Goal: Task Accomplishment & Management: Use online tool/utility

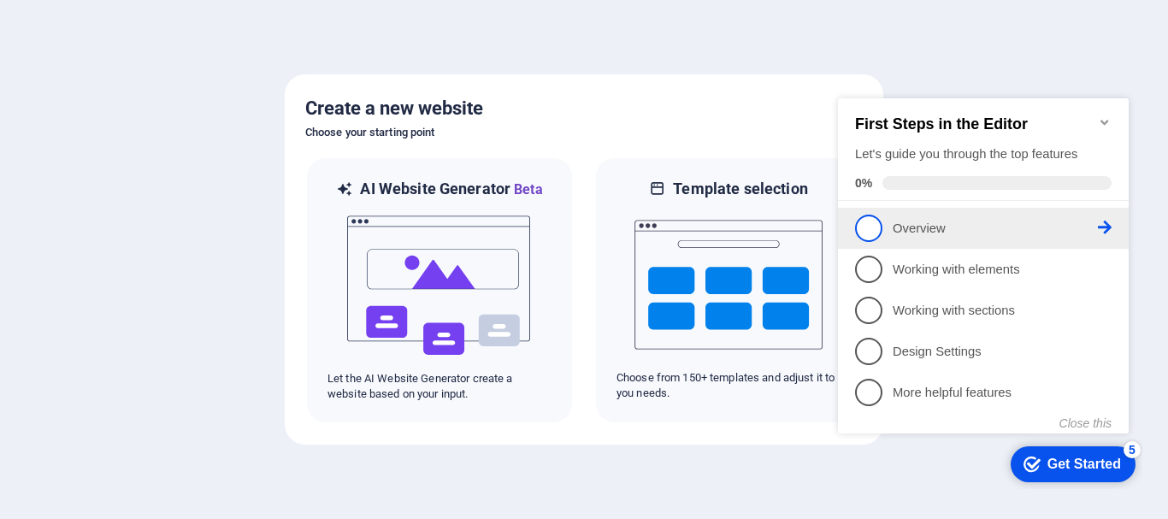
click at [911, 223] on p "Overview - incomplete" at bounding box center [995, 229] width 205 height 18
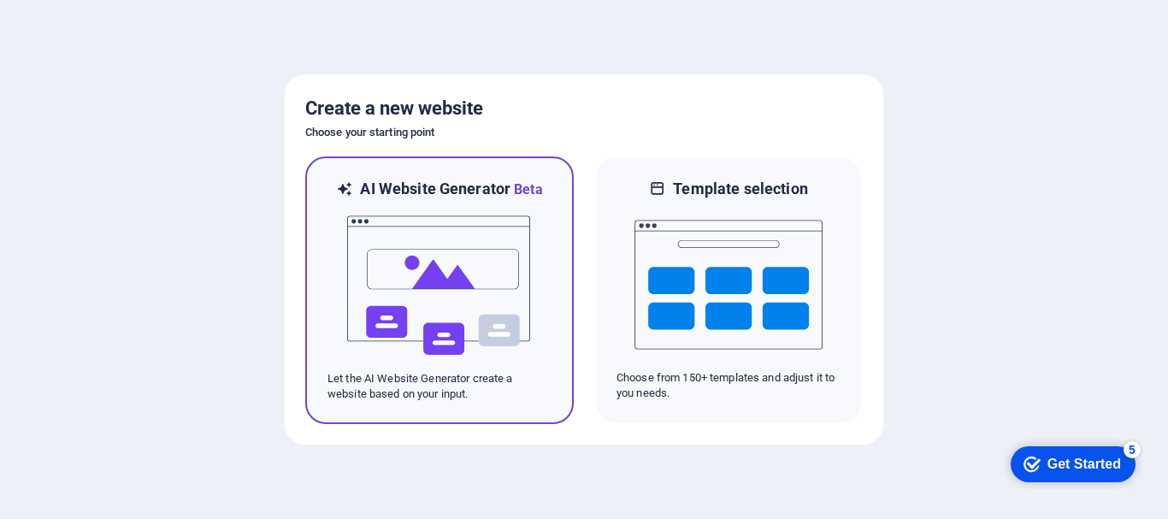
click at [483, 319] on img at bounding box center [439, 285] width 188 height 171
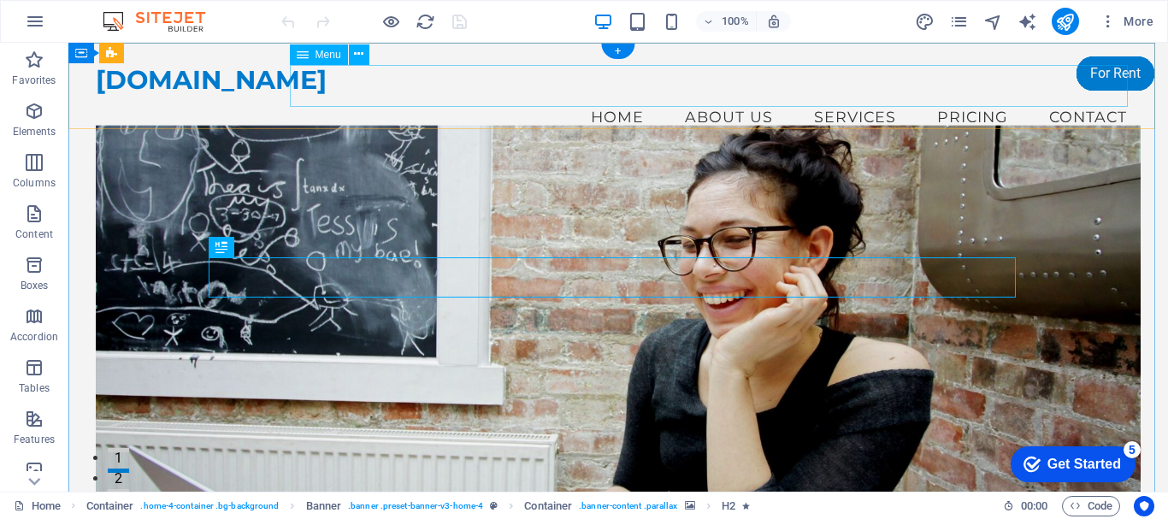
click at [953, 96] on nav "Home About Us Services Pricing Contact" at bounding box center [618, 117] width 1045 height 43
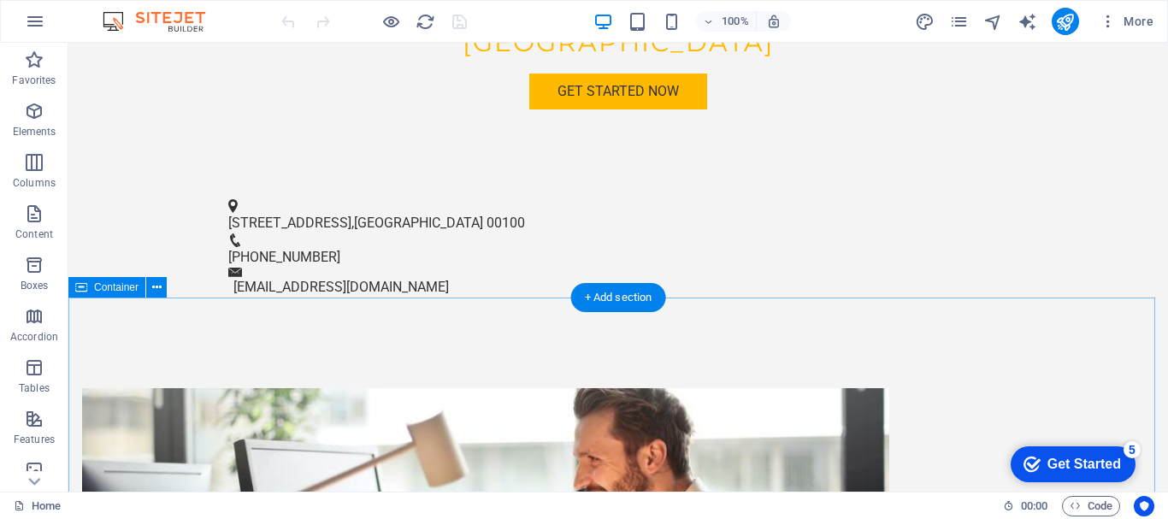
scroll to position [724, 0]
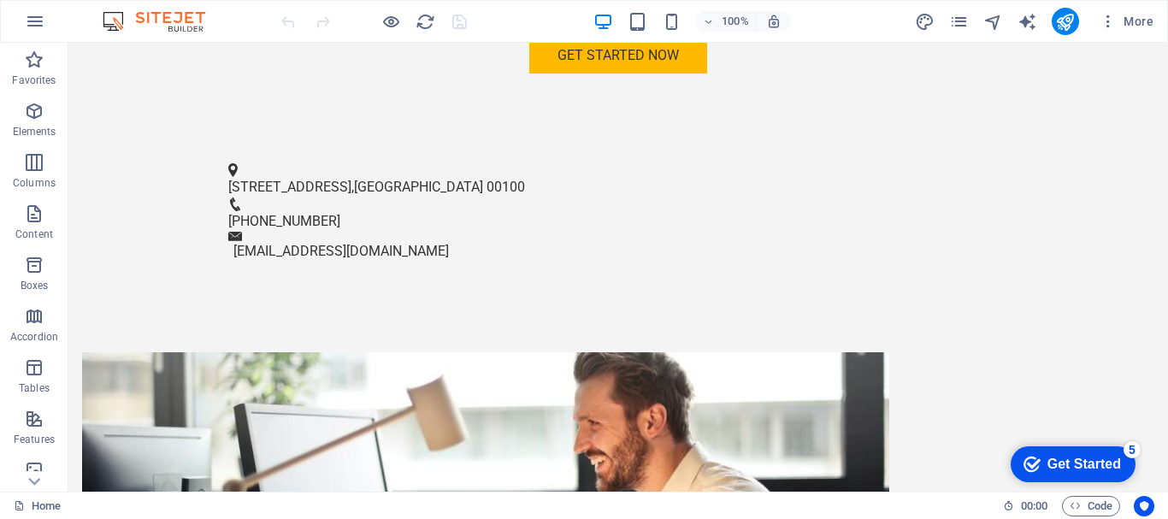
click at [1090, 463] on div "Get Started" at bounding box center [1084, 464] width 74 height 15
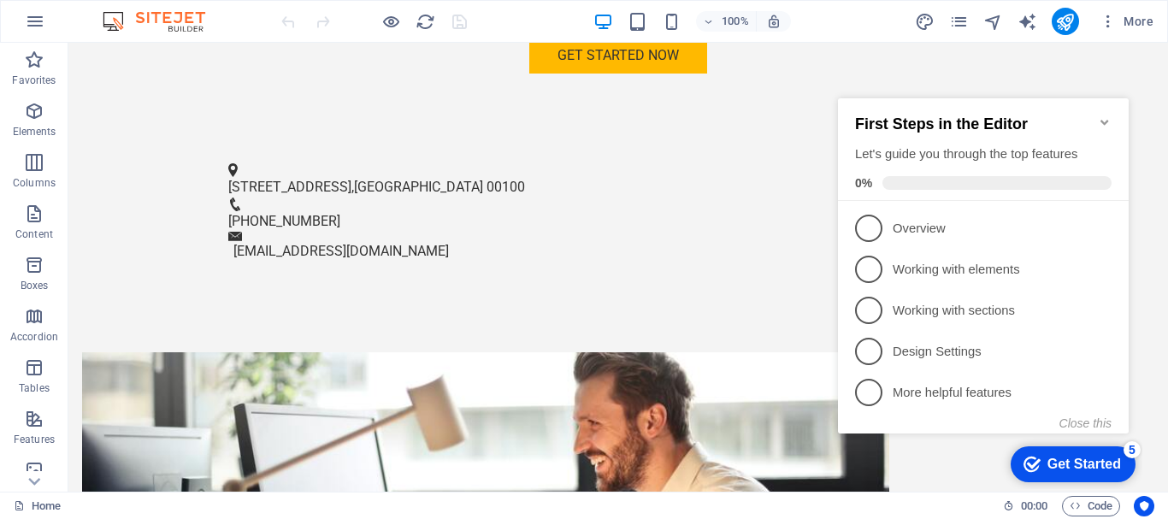
click at [1090, 463] on div "Get Started" at bounding box center [1084, 464] width 74 height 15
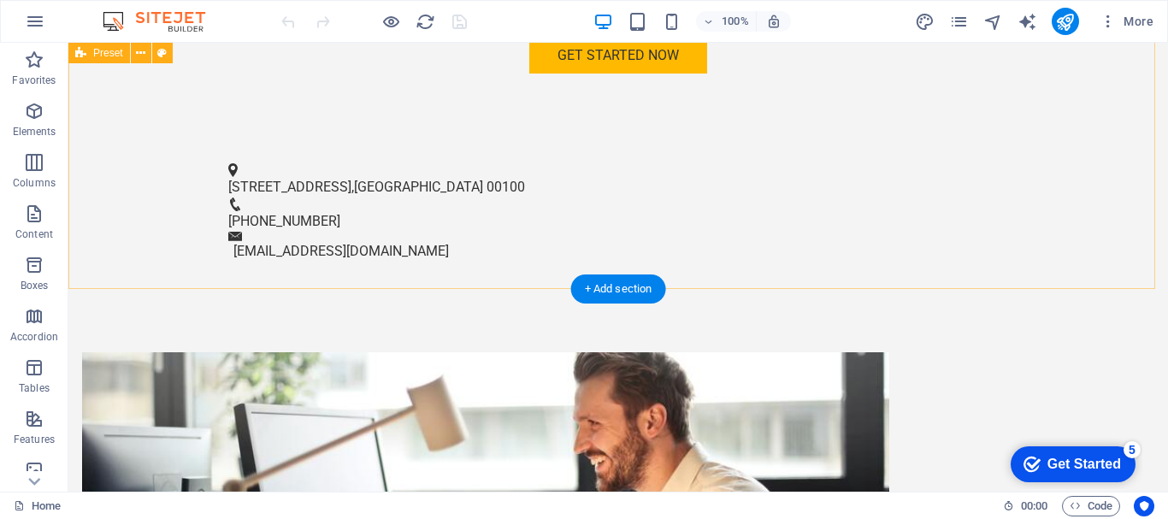
scroll to position [0, 0]
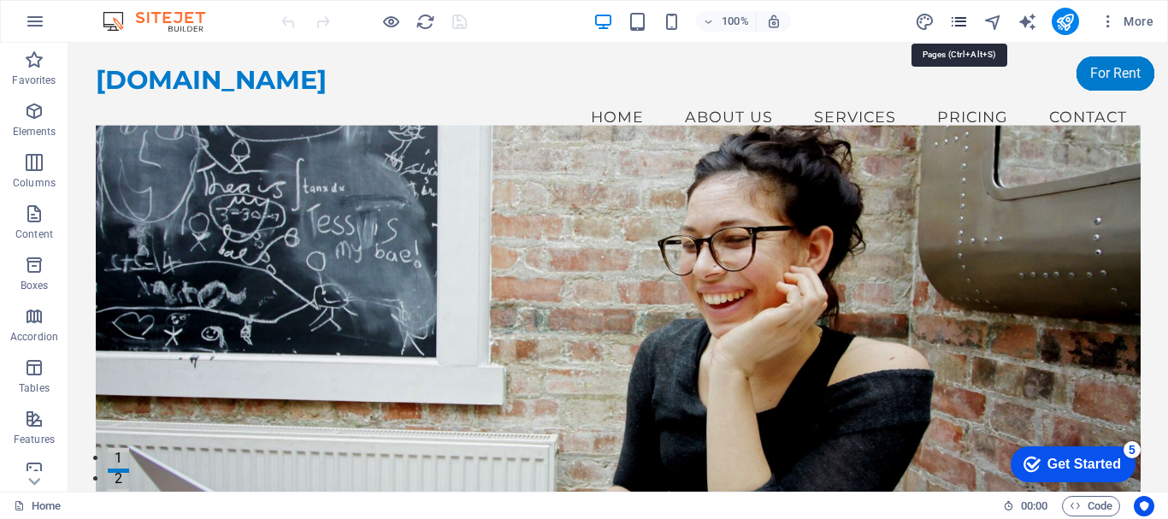
click at [958, 17] on icon "pages" at bounding box center [959, 22] width 20 height 20
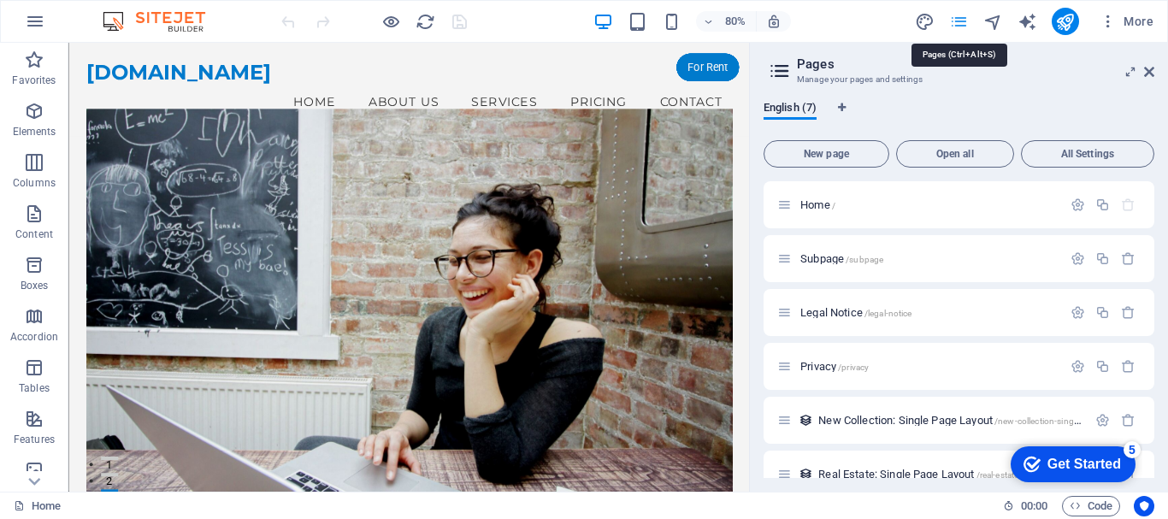
click at [958, 17] on icon "pages" at bounding box center [959, 22] width 20 height 20
click at [1145, 75] on icon at bounding box center [1149, 72] width 10 height 14
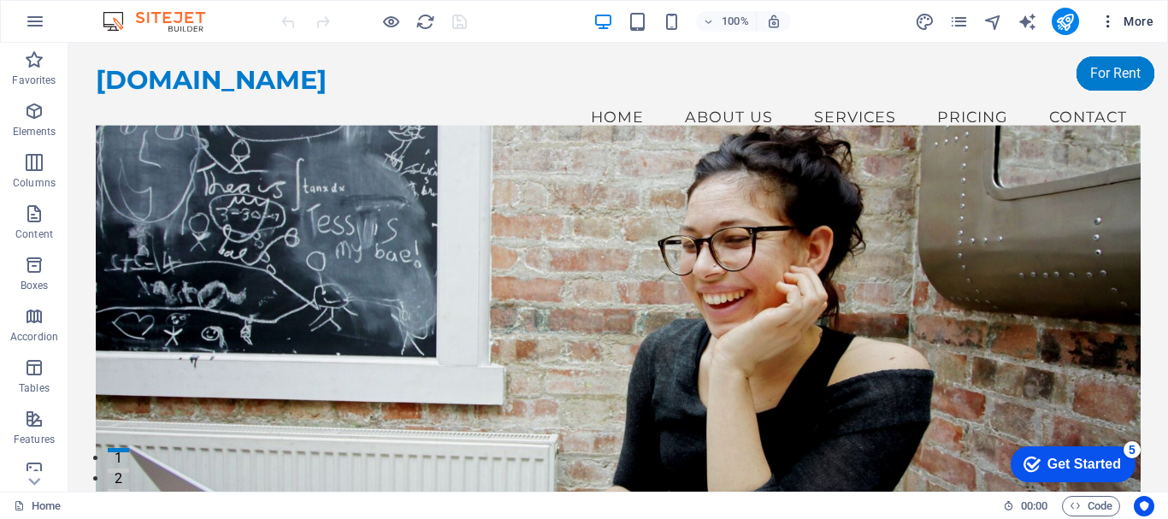
click at [1108, 23] on icon "button" at bounding box center [1108, 21] width 17 height 17
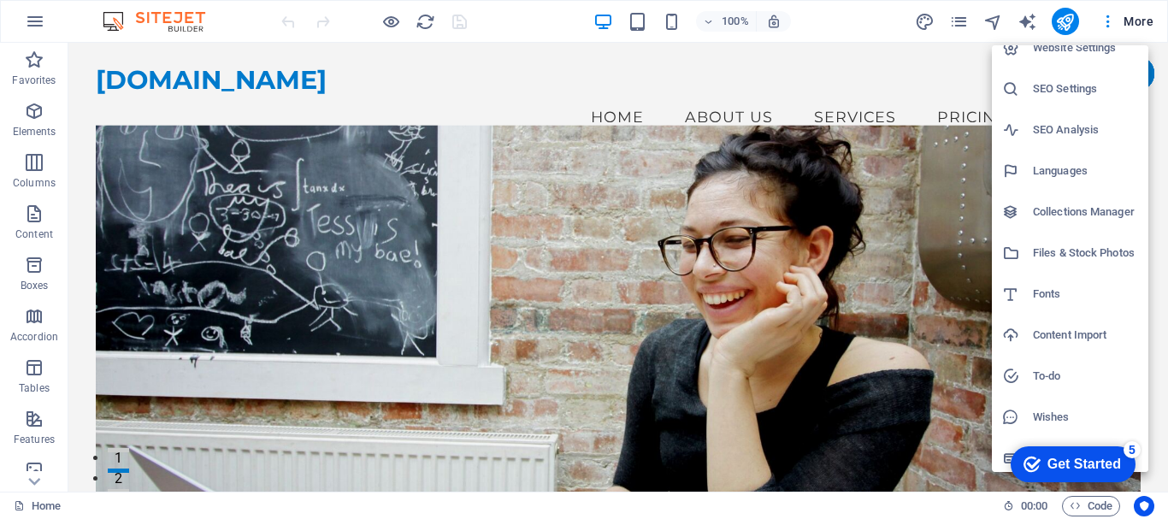
scroll to position [25, 0]
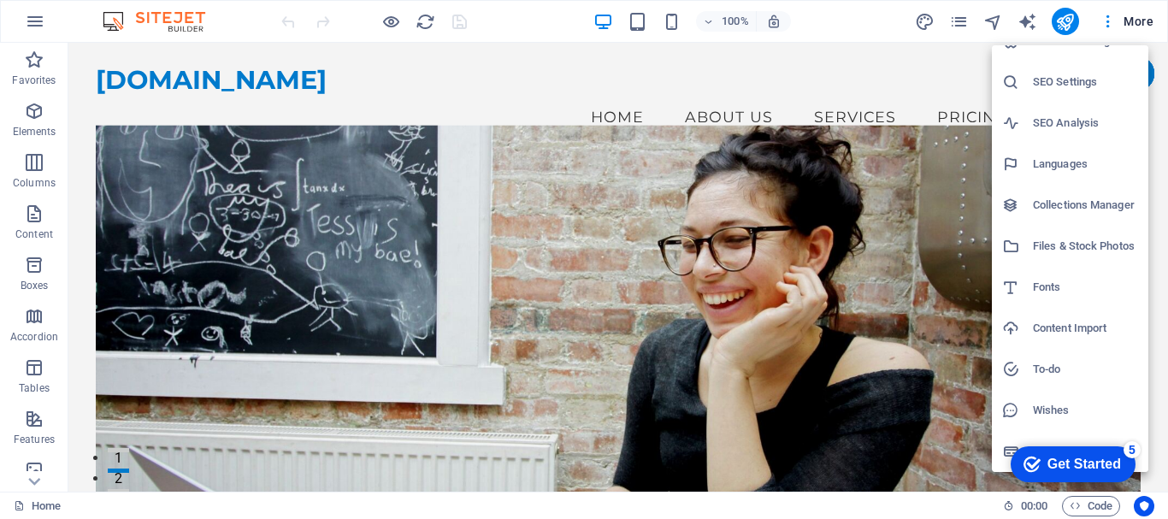
click at [503, 95] on div at bounding box center [584, 259] width 1168 height 519
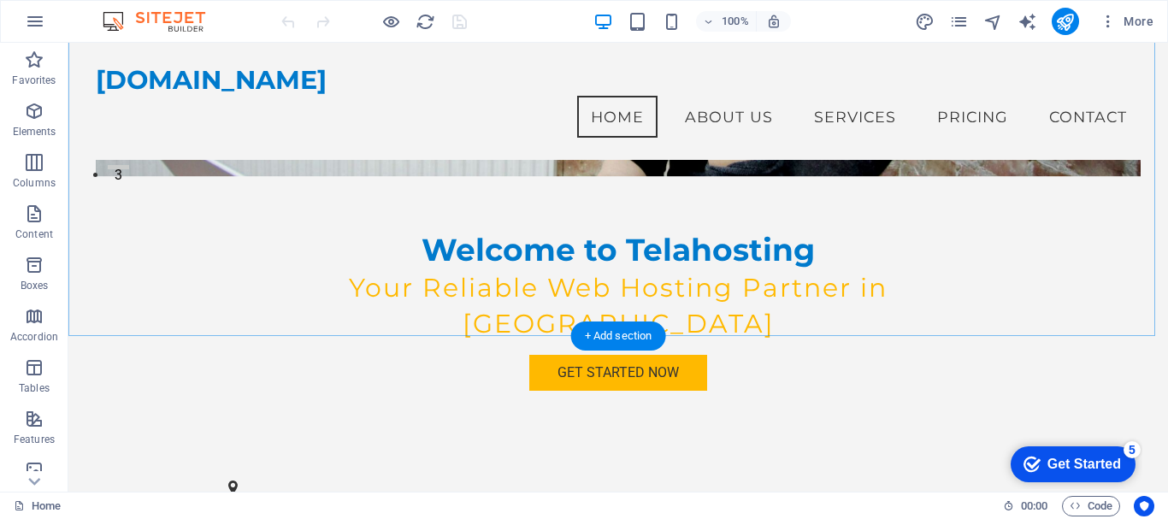
scroll to position [0, 0]
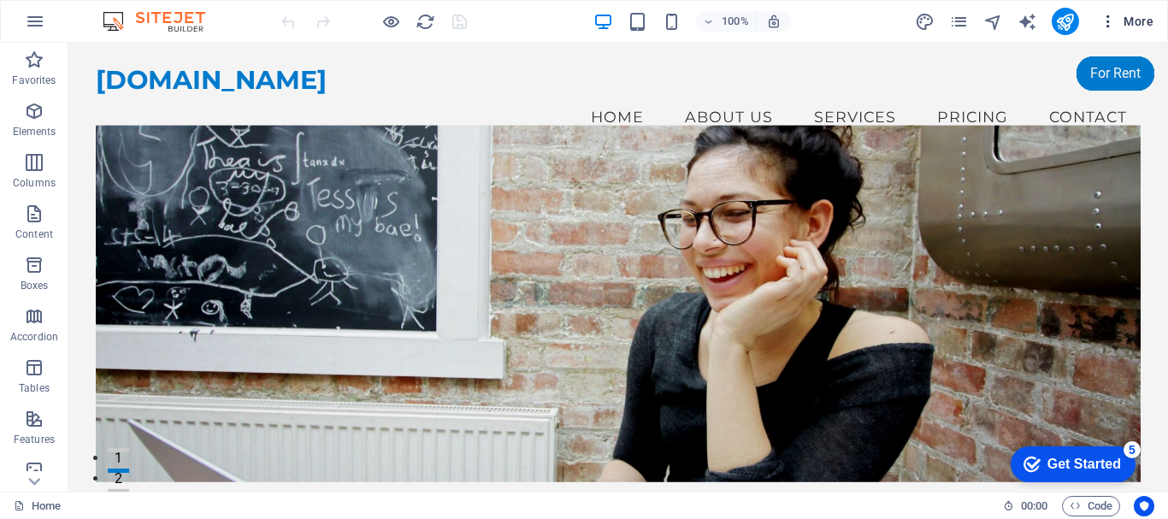
click at [1110, 25] on icon "button" at bounding box center [1108, 21] width 17 height 17
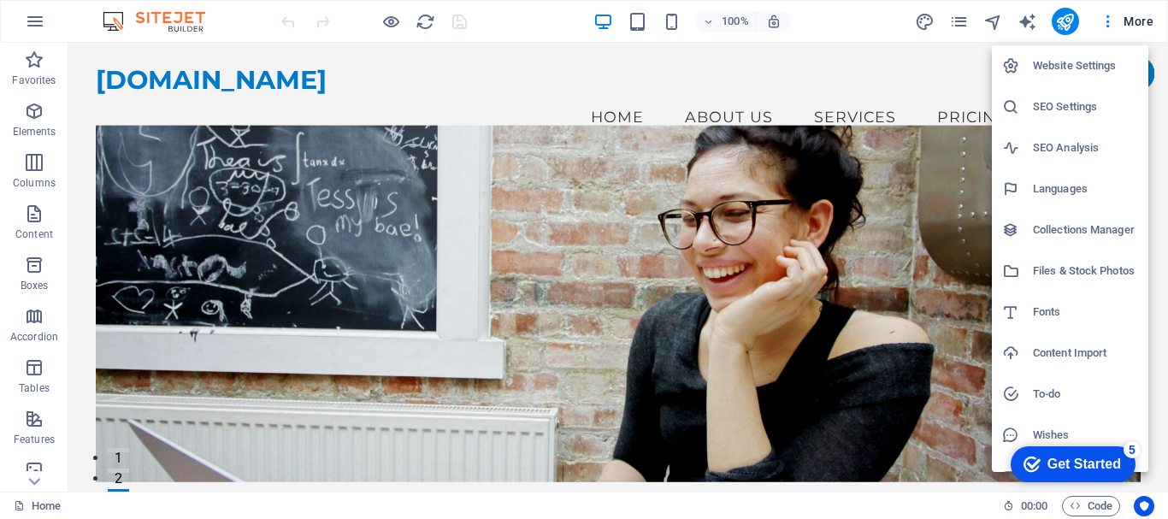
click at [898, 159] on div at bounding box center [584, 259] width 1168 height 519
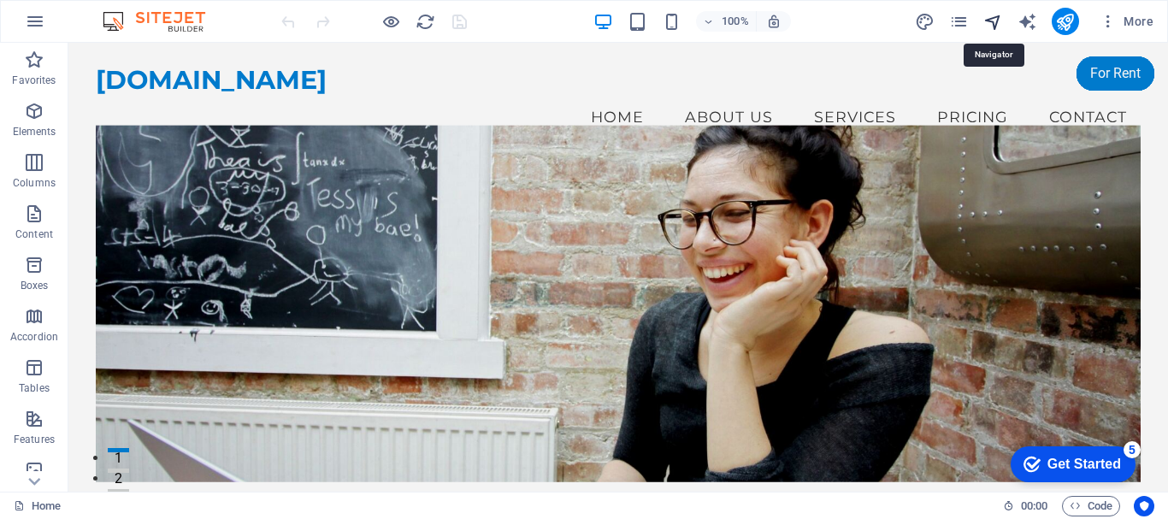
click at [999, 28] on icon "navigator" at bounding box center [993, 22] width 20 height 20
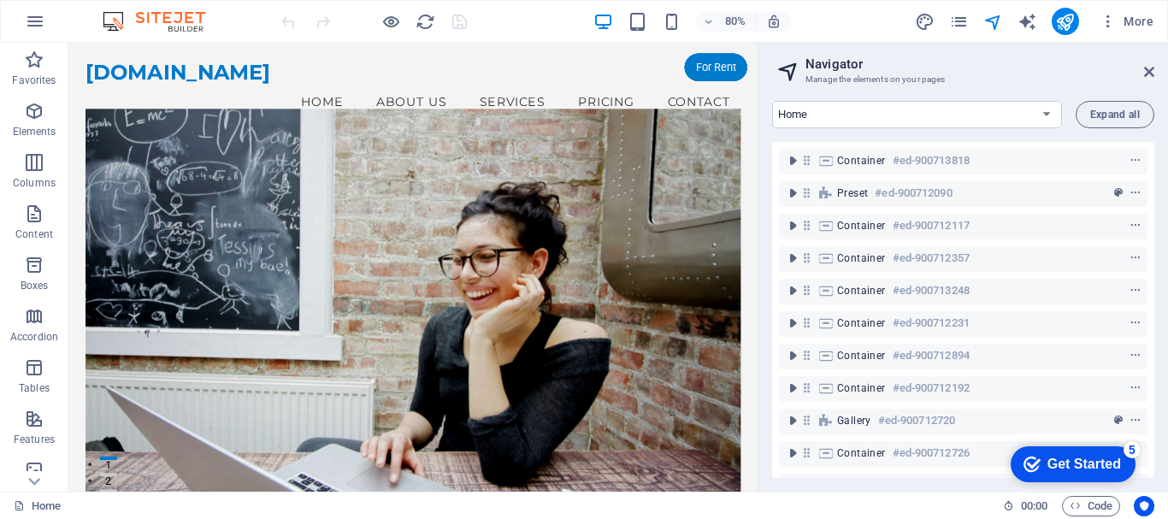
click at [1154, 71] on aside "Navigator Manage the elements on your pages Home Subpage Legal Notice Privacy N…" at bounding box center [963, 267] width 410 height 449
click at [1151, 71] on icon at bounding box center [1149, 72] width 10 height 14
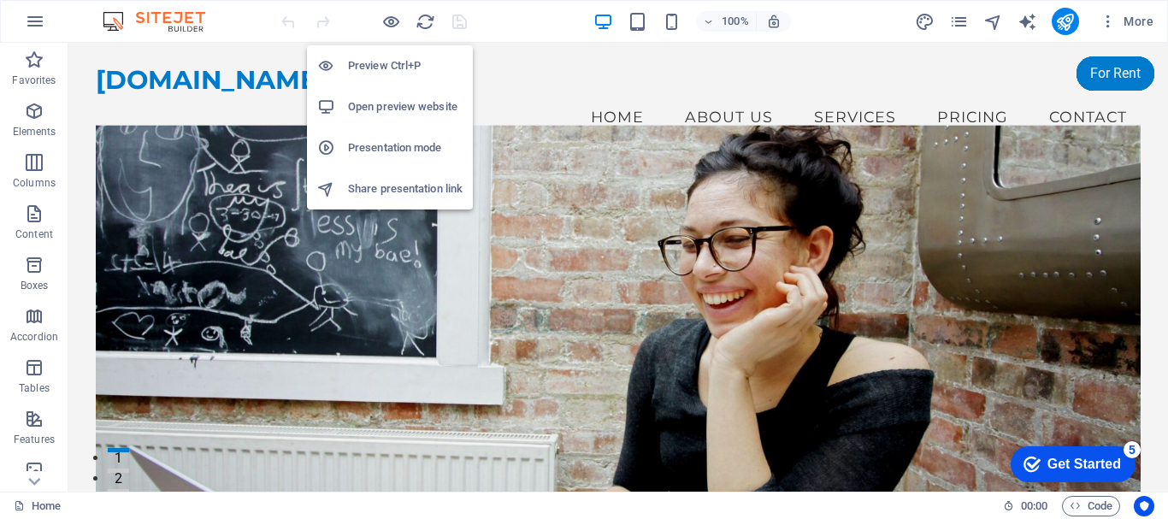
click at [392, 117] on li "Open preview website" at bounding box center [390, 106] width 166 height 41
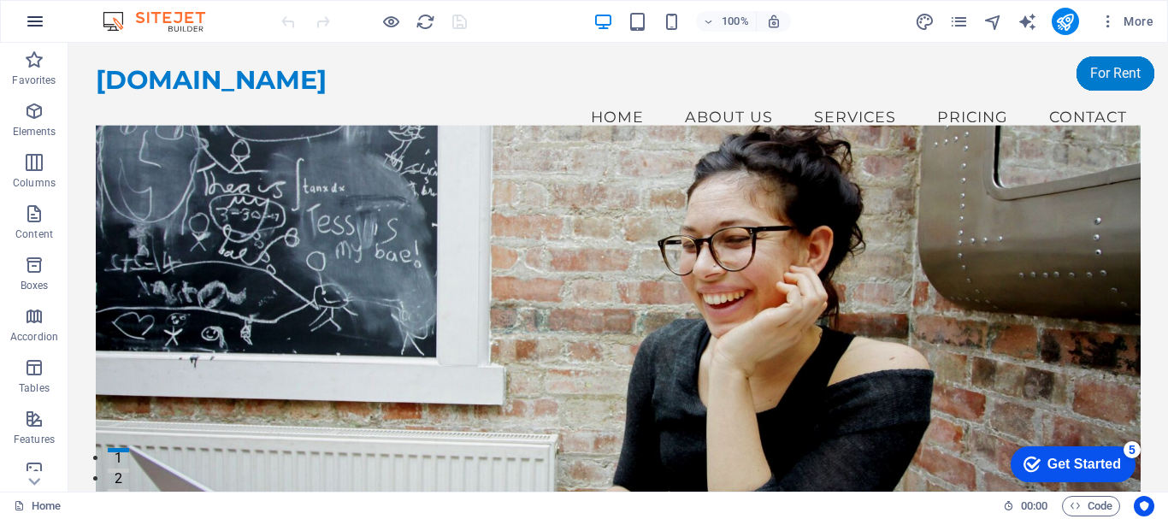
click at [40, 29] on icon "button" at bounding box center [35, 21] width 21 height 21
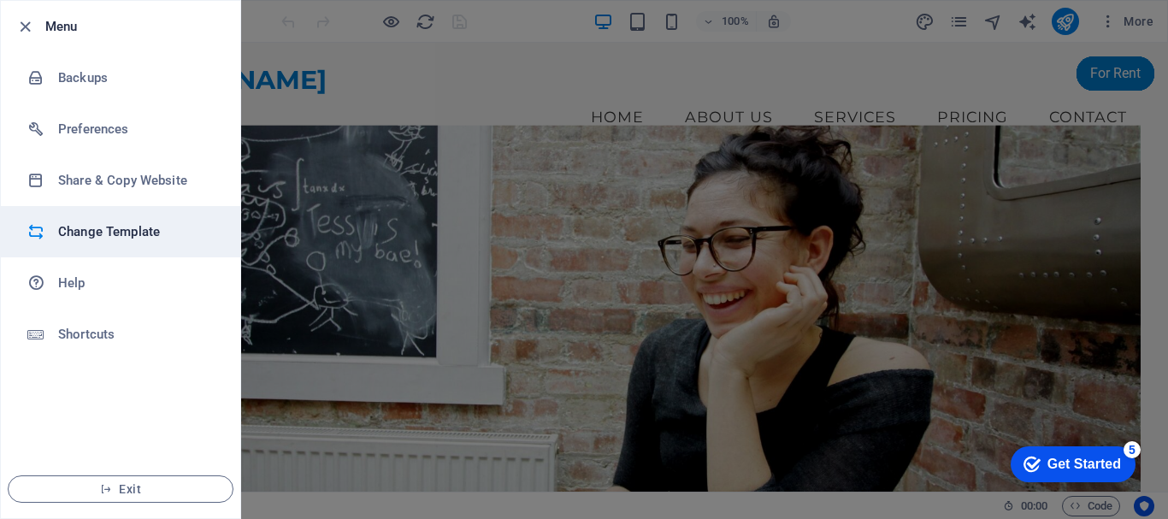
click at [114, 236] on h6 "Change Template" at bounding box center [137, 231] width 158 height 21
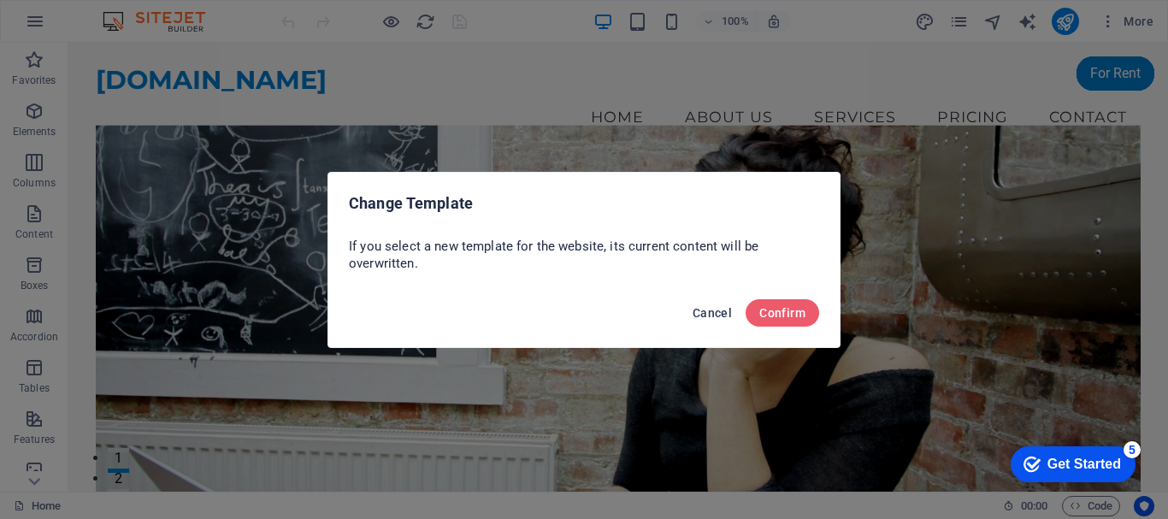
click at [714, 322] on button "Cancel" at bounding box center [712, 312] width 53 height 27
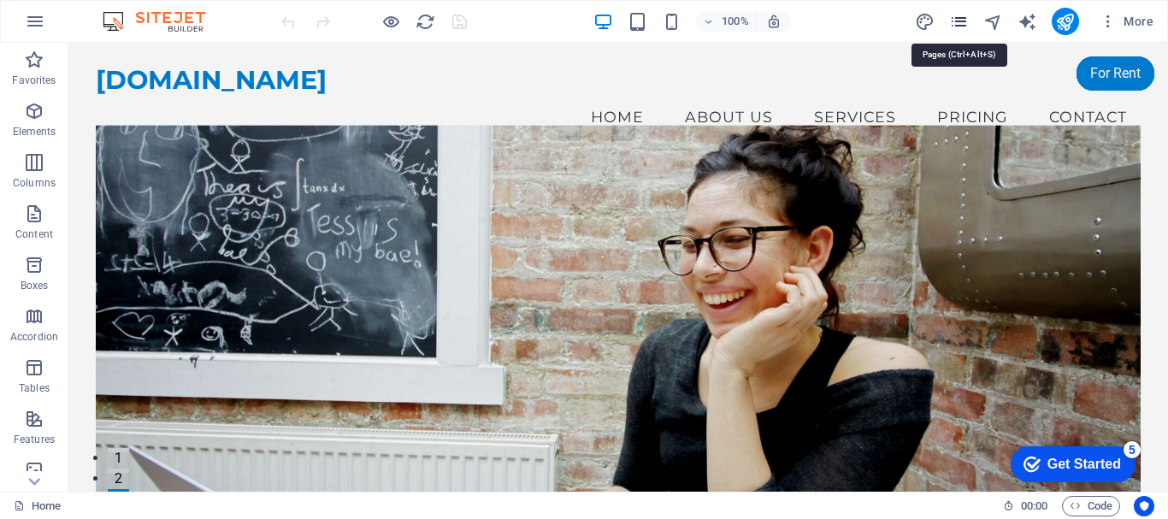
click at [952, 22] on icon "pages" at bounding box center [959, 22] width 20 height 20
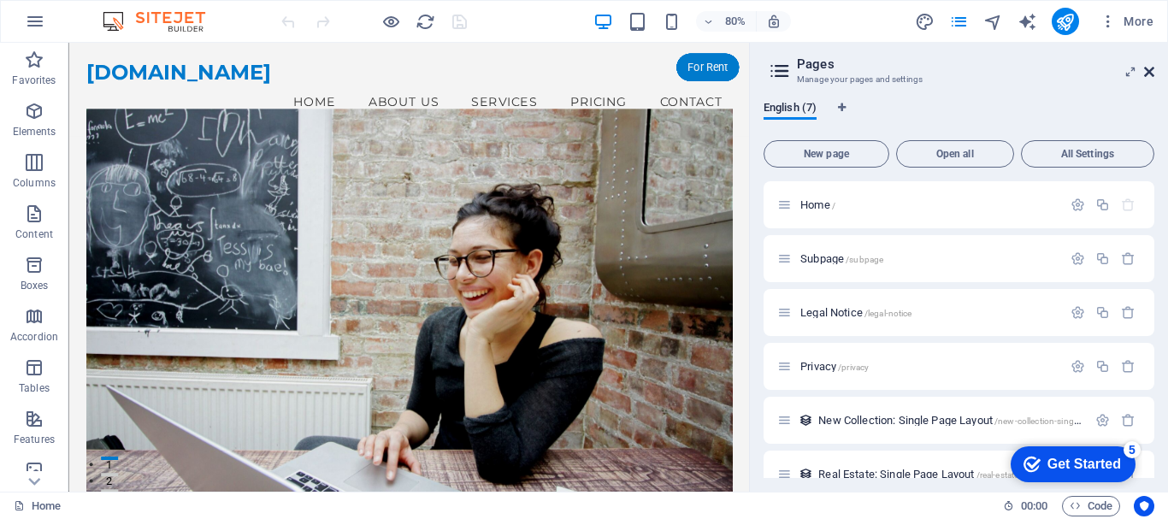
click at [1153, 75] on icon at bounding box center [1149, 72] width 10 height 14
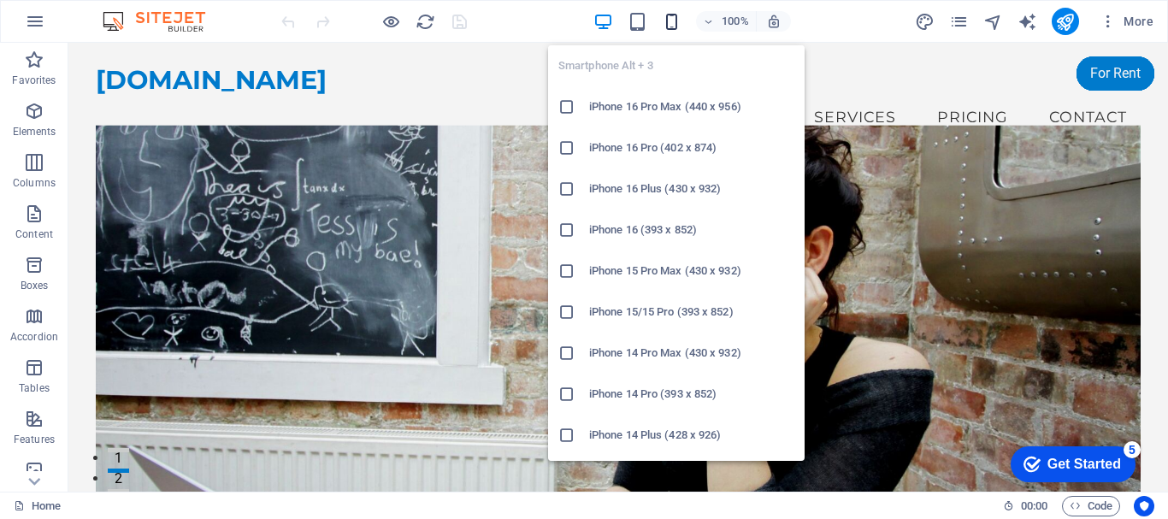
click at [676, 29] on icon "button" at bounding box center [672, 22] width 20 height 20
click at [628, 265] on h6 "iPhone 15 Pro Max (430 x 932)" at bounding box center [691, 271] width 205 height 21
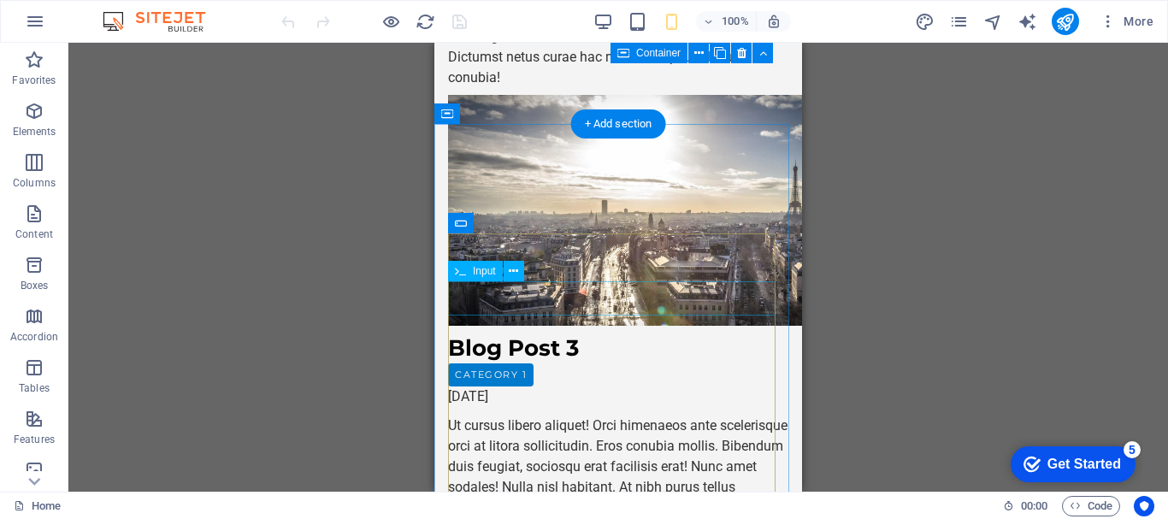
scroll to position [19478, 0]
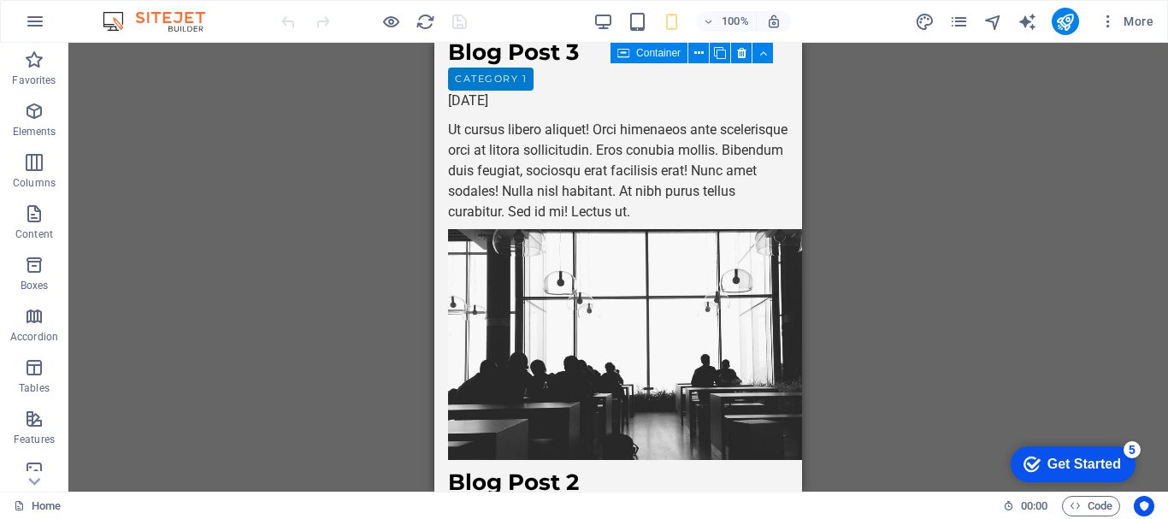
click at [318, 151] on div "Drag here to replace the existing content. Press “Ctrl” if you want to create a…" at bounding box center [618, 267] width 1100 height 449
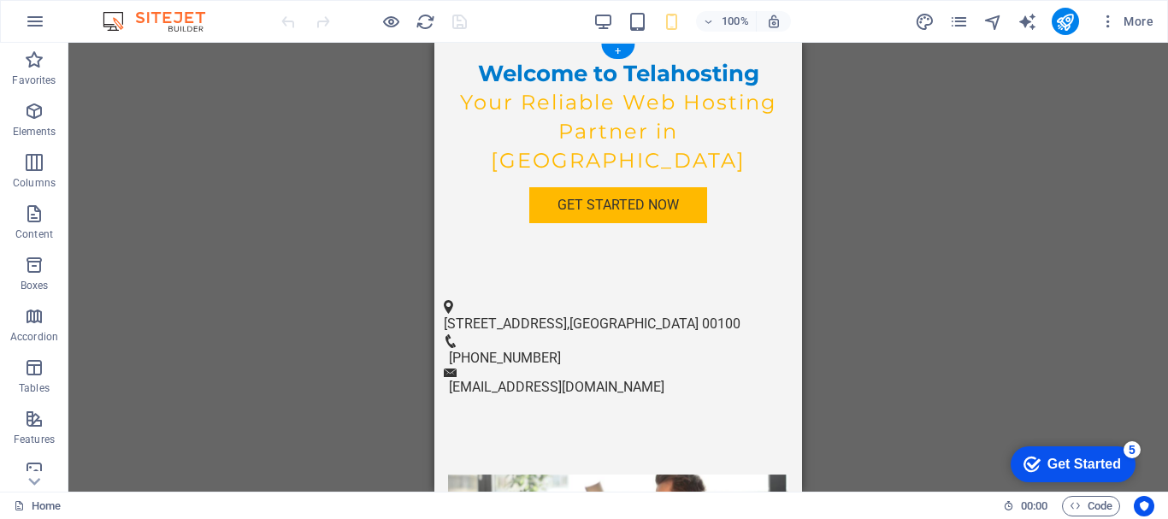
scroll to position [0, 0]
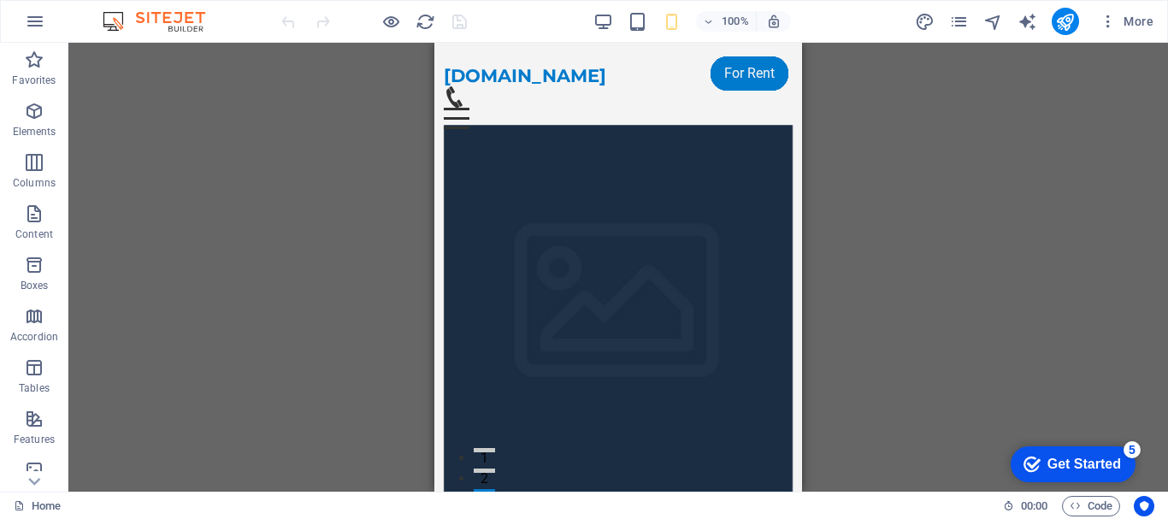
click at [899, 215] on div "Drag here to replace the existing content. Press “Ctrl” if you want to create a…" at bounding box center [618, 267] width 1100 height 449
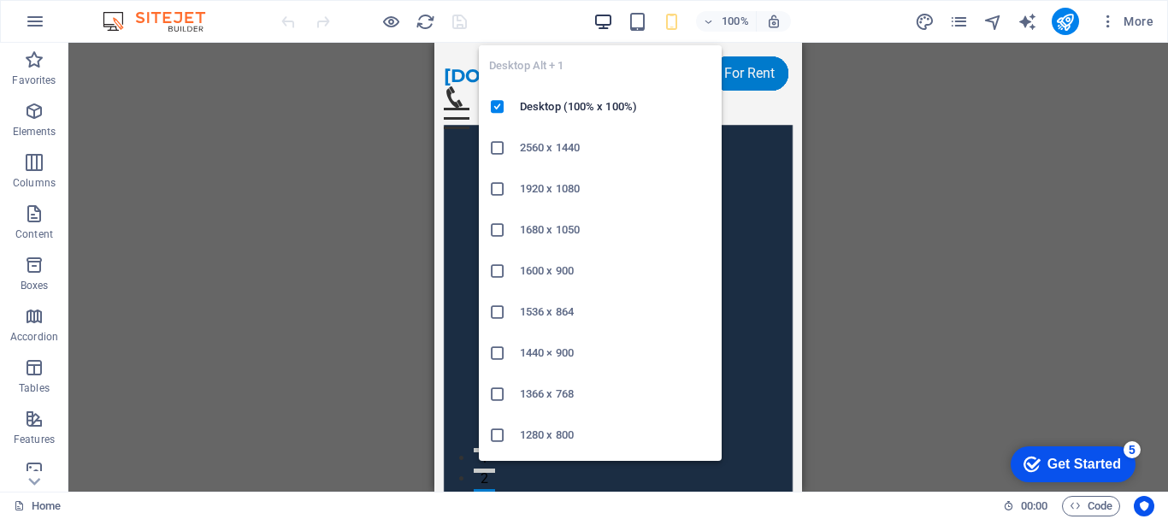
click at [611, 13] on icon "button" at bounding box center [603, 22] width 20 height 20
